Goal: Transaction & Acquisition: Purchase product/service

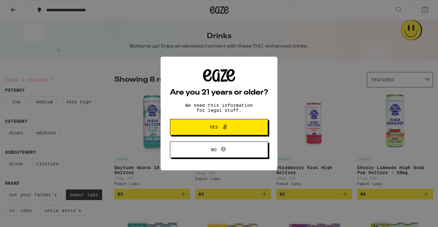
click at [229, 125] on span "Yes" at bounding box center [218, 127] width 47 height 8
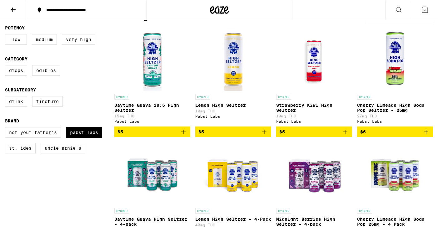
scroll to position [52, 0]
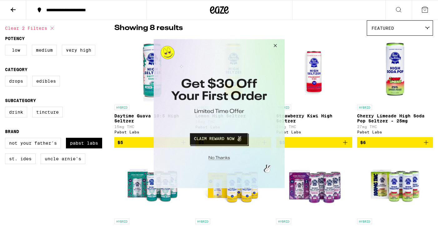
click at [275, 45] on button "Close Modal" at bounding box center [274, 46] width 17 height 15
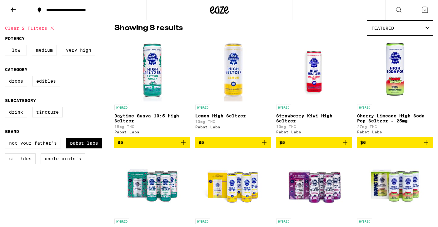
click at [24, 164] on label "St. Ides" at bounding box center [20, 158] width 31 height 11
click at [7, 139] on input "St. Ides" at bounding box center [6, 138] width 0 height 0
checkbox input "true"
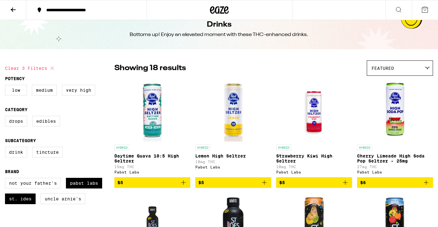
scroll to position [14, 0]
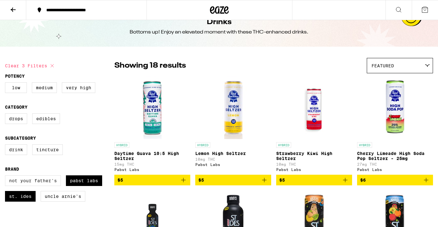
click at [40, 184] on label "Not Your Father's" at bounding box center [33, 180] width 56 height 11
click at [7, 176] on input "Not Your Father's" at bounding box center [6, 176] width 0 height 0
checkbox input "true"
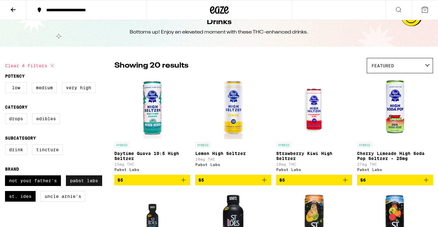
click at [78, 186] on label "Pabst Labs" at bounding box center [84, 180] width 36 height 11
click at [7, 176] on input "Pabst Labs" at bounding box center [6, 176] width 0 height 0
checkbox input "false"
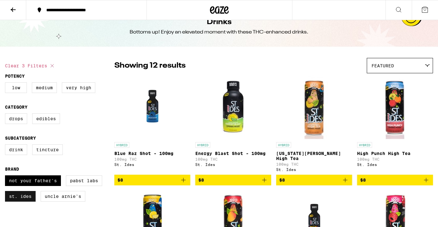
click at [25, 201] on label "St. Ides" at bounding box center [20, 196] width 31 height 11
click at [7, 176] on input "St. Ides" at bounding box center [6, 176] width 0 height 0
checkbox input "false"
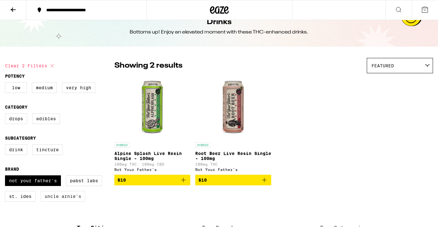
click at [68, 201] on label "Uncle Arnie's" at bounding box center [63, 196] width 45 height 11
click at [7, 176] on input "Uncle Arnie's" at bounding box center [6, 176] width 0 height 0
checkbox input "true"
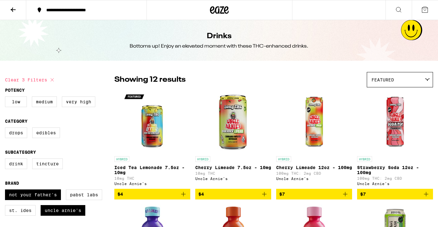
click at [13, 7] on icon at bounding box center [12, 9] width 7 height 7
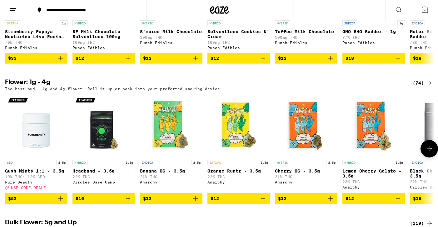
scroll to position [410, 0]
